Goal: Transaction & Acquisition: Purchase product/service

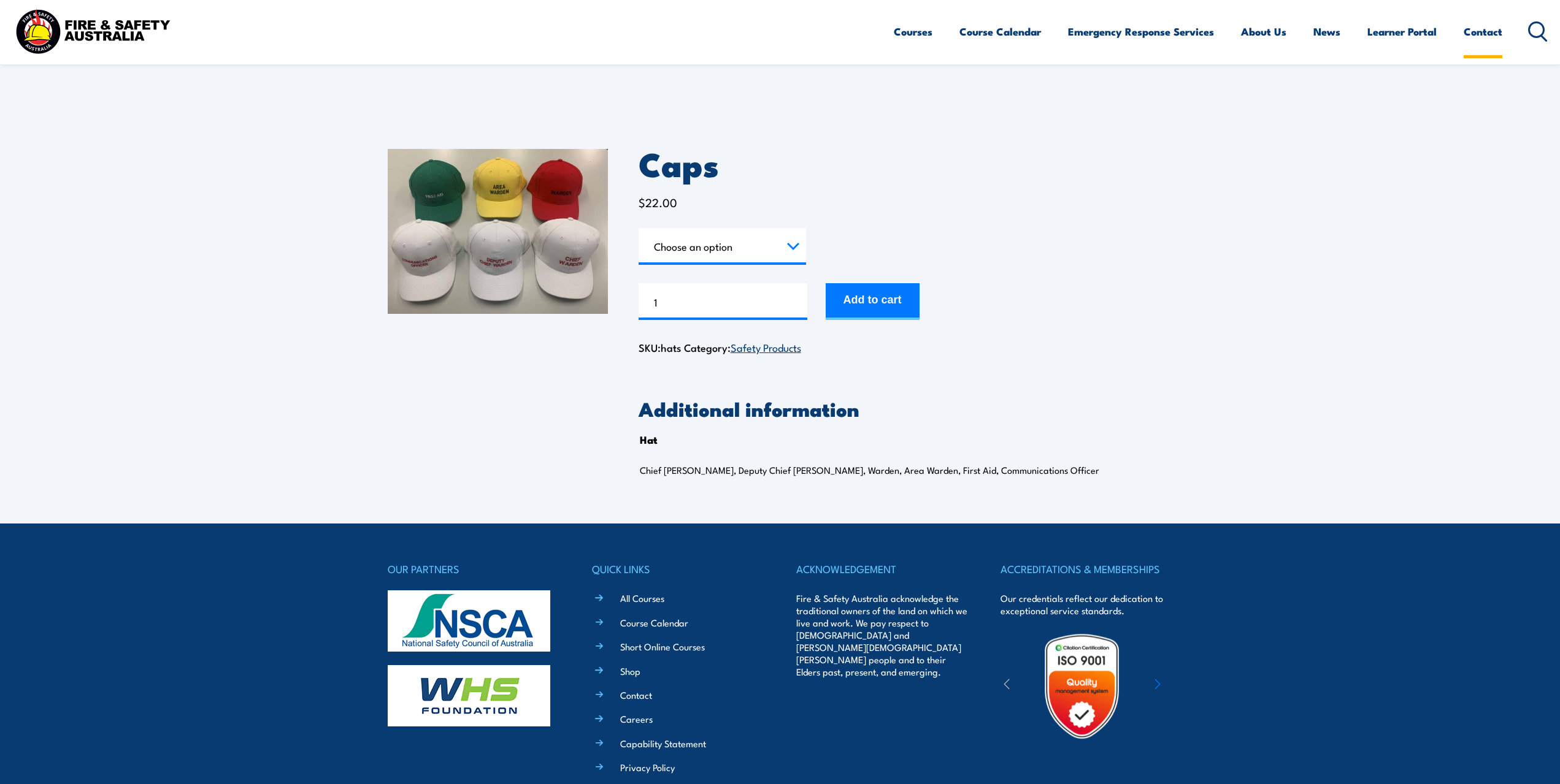
click at [1479, 36] on link "Contact" at bounding box center [1483, 32] width 38 height 33
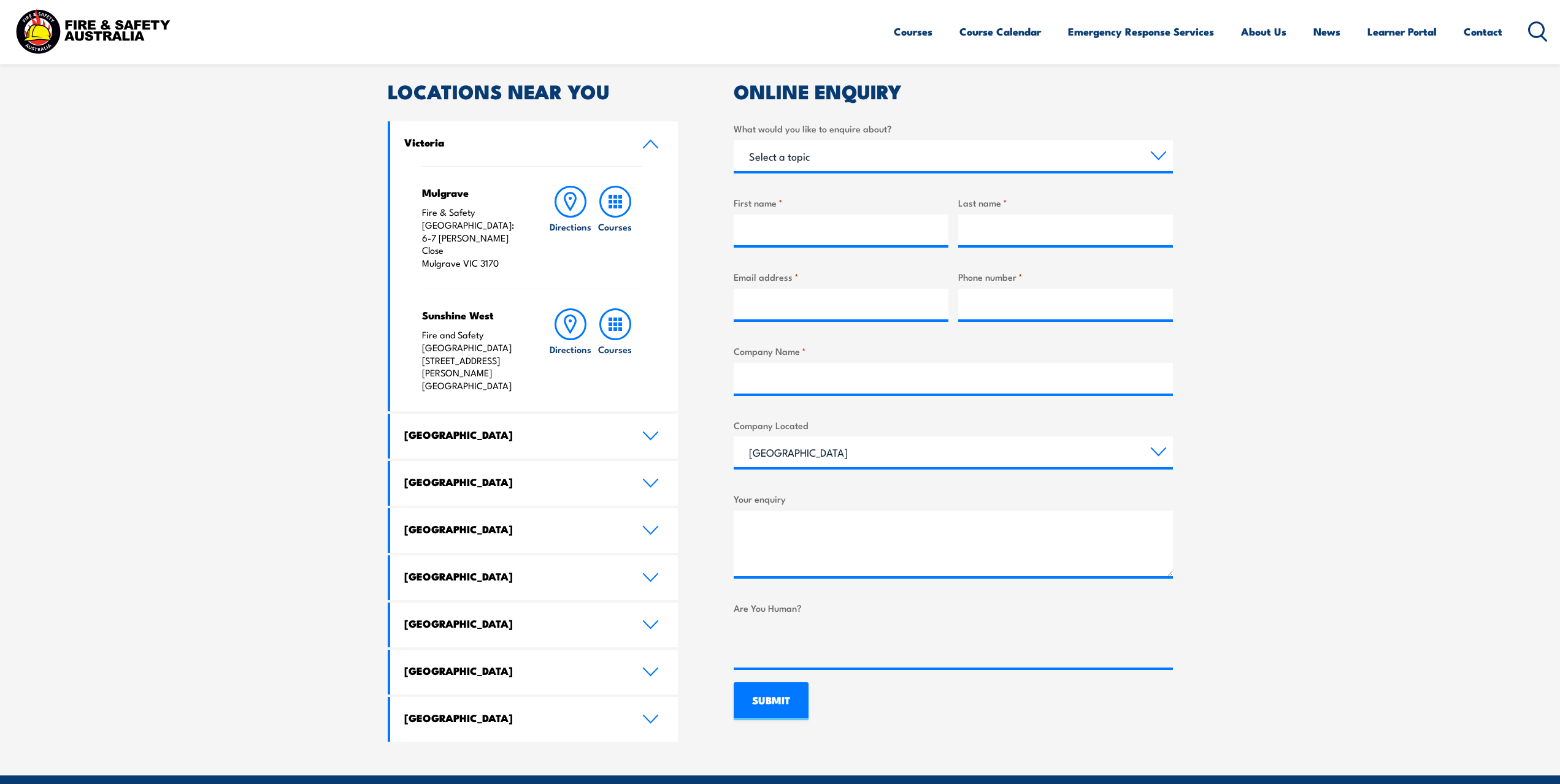
scroll to position [368, 0]
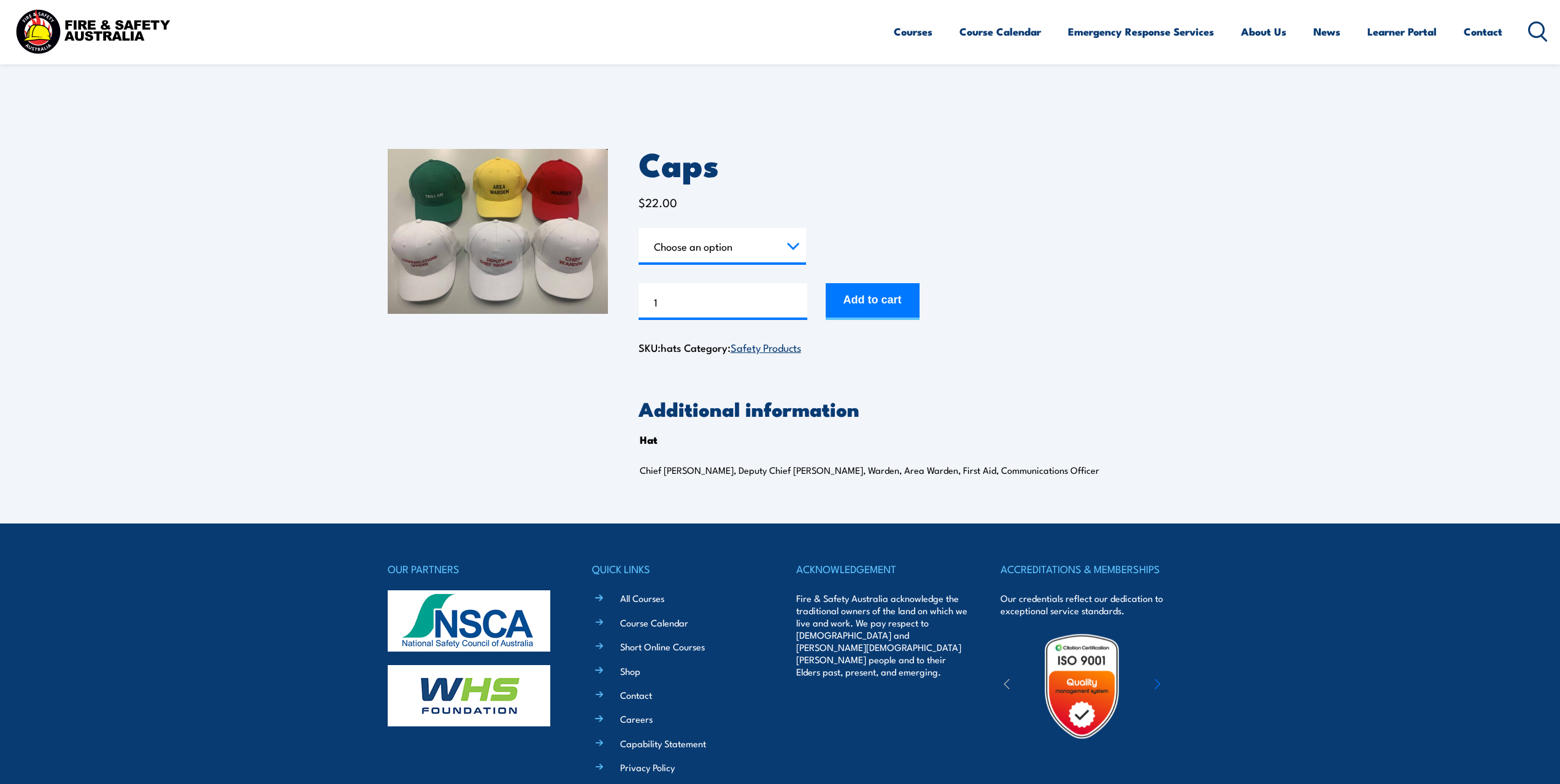
click at [760, 348] on link "Safety Products" at bounding box center [766, 347] width 71 height 15
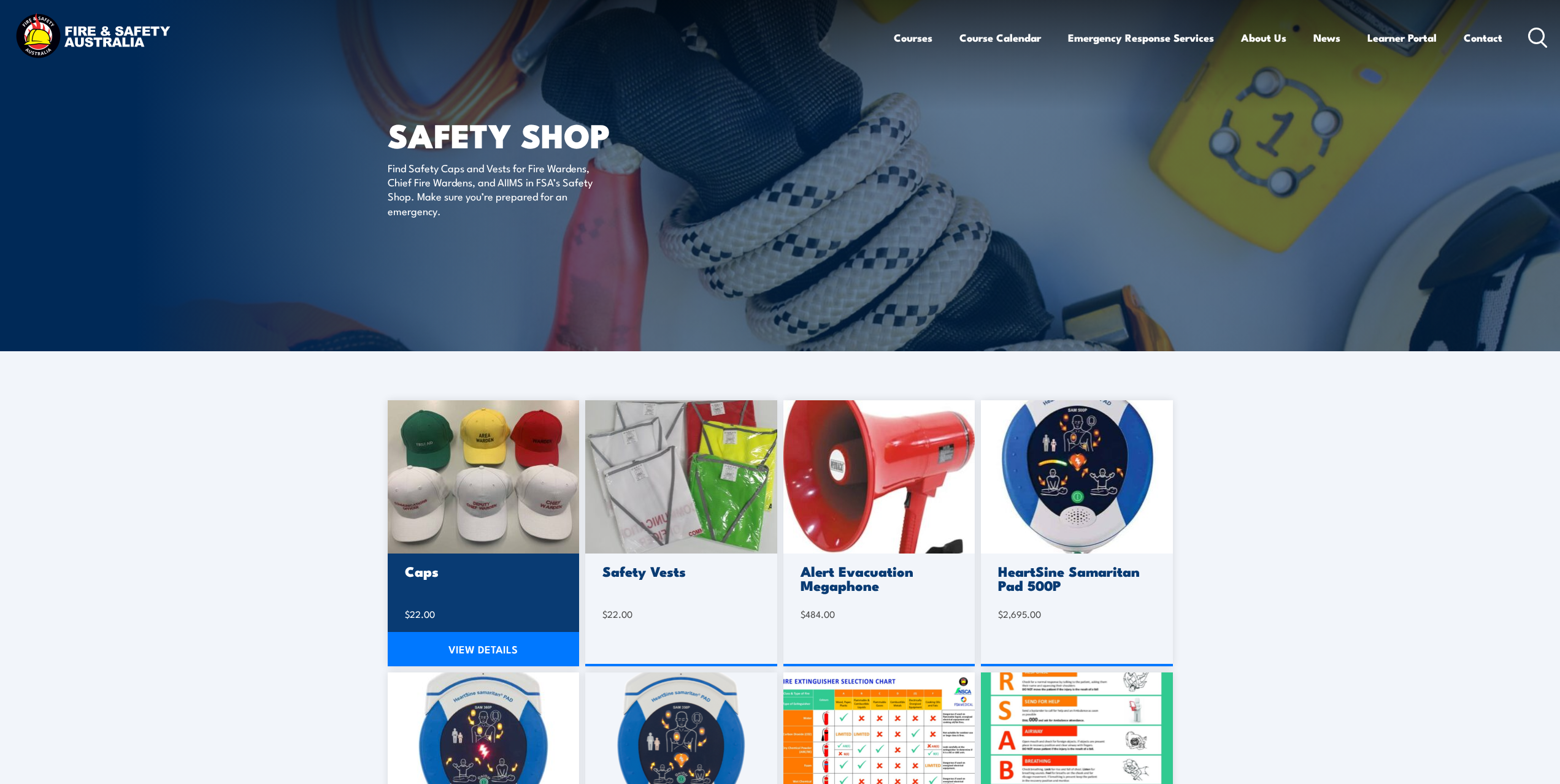
click at [461, 453] on img at bounding box center [484, 477] width 192 height 153
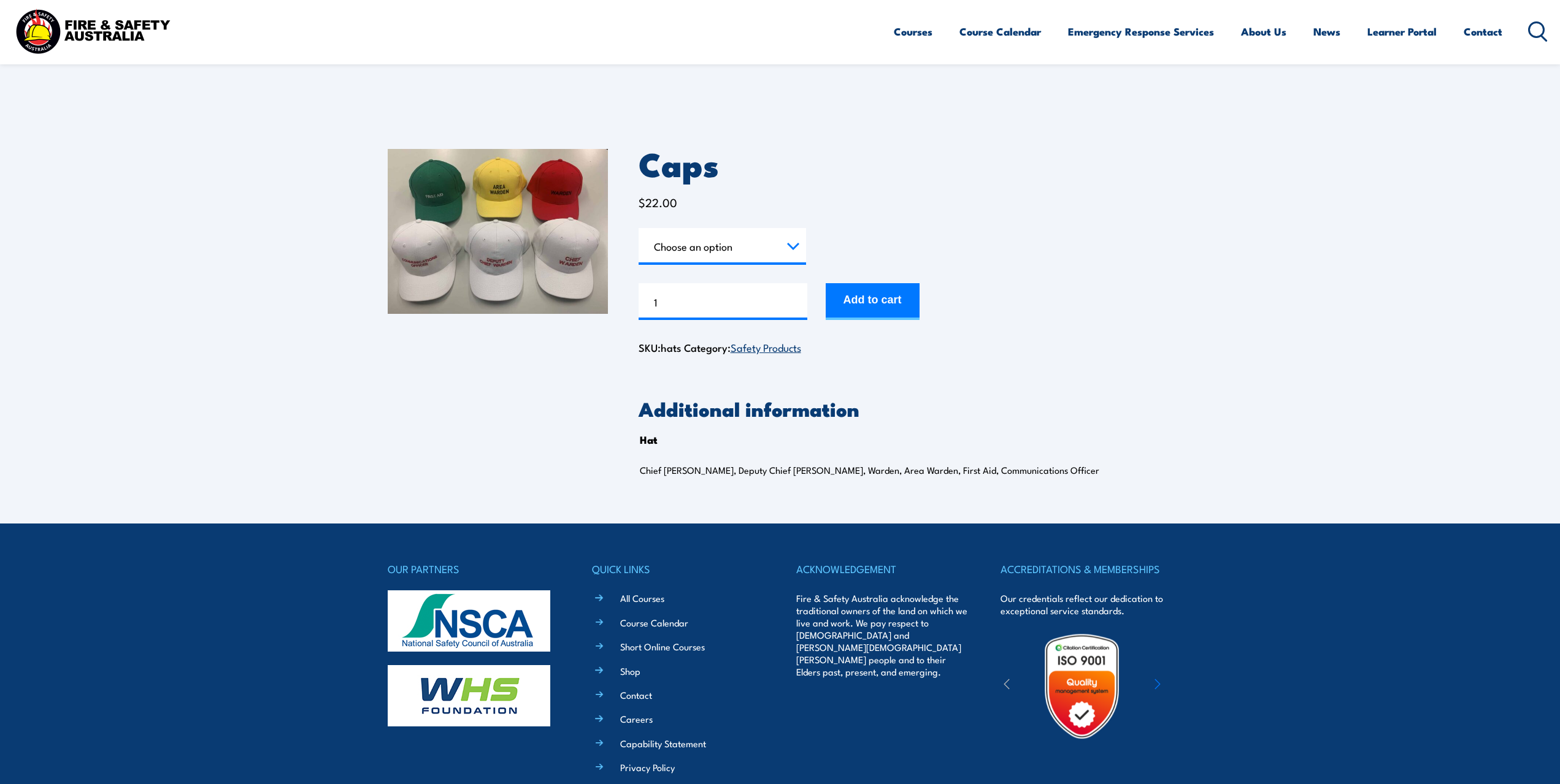
click at [792, 244] on select "Choose an option Chief Warden Deputy Chief Warden Warden Area Warden First Aid …" at bounding box center [723, 246] width 168 height 37
click at [639, 228] on select "Choose an option Chief Warden Deputy Chief Warden Warden Area Warden First Aid …" at bounding box center [723, 246] width 168 height 37
select select "Area Warden"
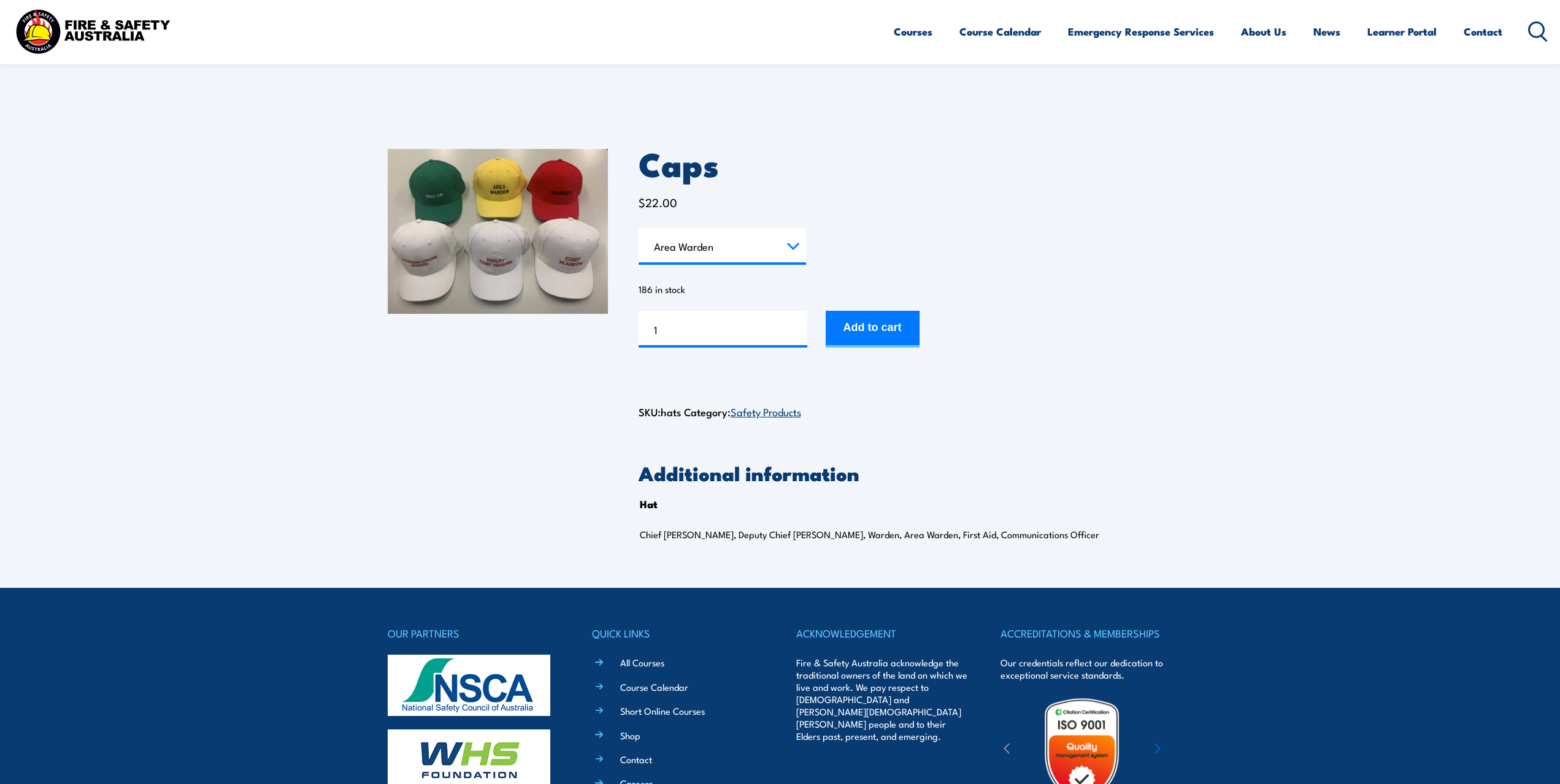
click at [798, 248] on select "Choose an option Chief Warden Deputy Chief Warden Warden Area Warden First Aid …" at bounding box center [723, 246] width 168 height 37
click at [1483, 32] on link "Contact" at bounding box center [1483, 32] width 38 height 33
